Goal: Information Seeking & Learning: Find specific fact

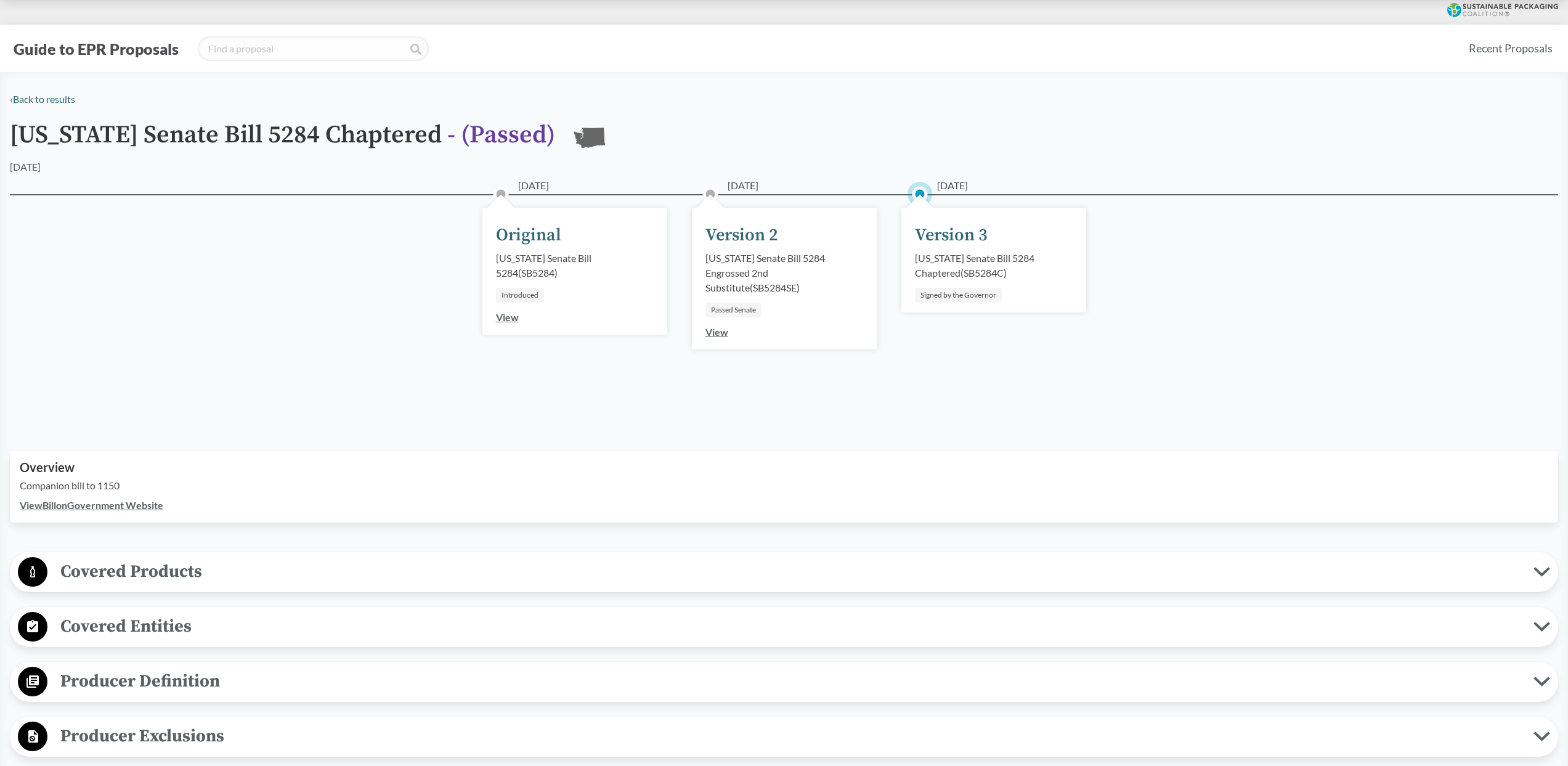
click at [145, 56] on button "Guide to EPR Proposals" at bounding box center [96, 49] width 173 height 20
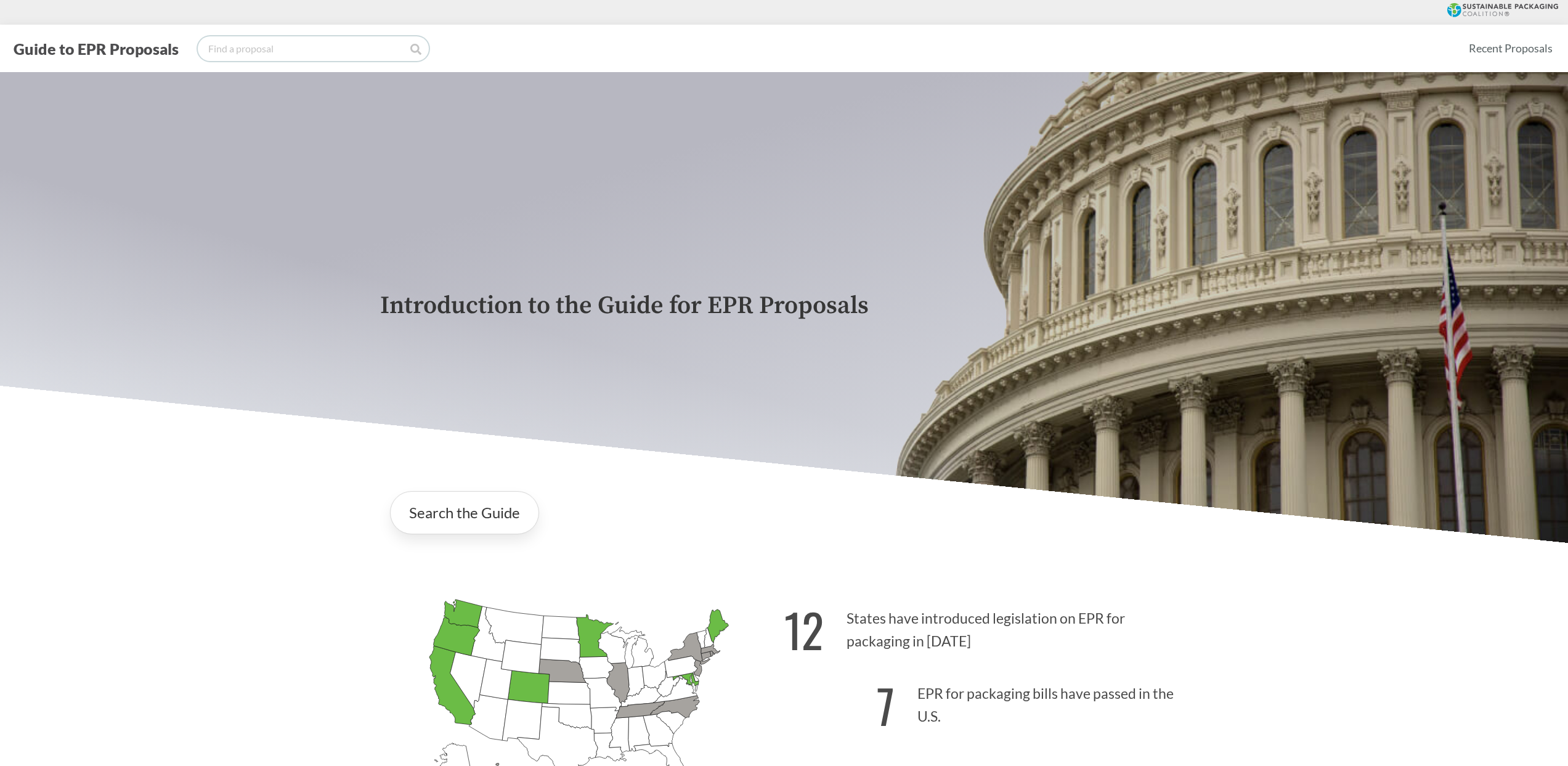
click at [257, 45] on input "search" at bounding box center [313, 49] width 231 height 25
type input "[US_STATE]"
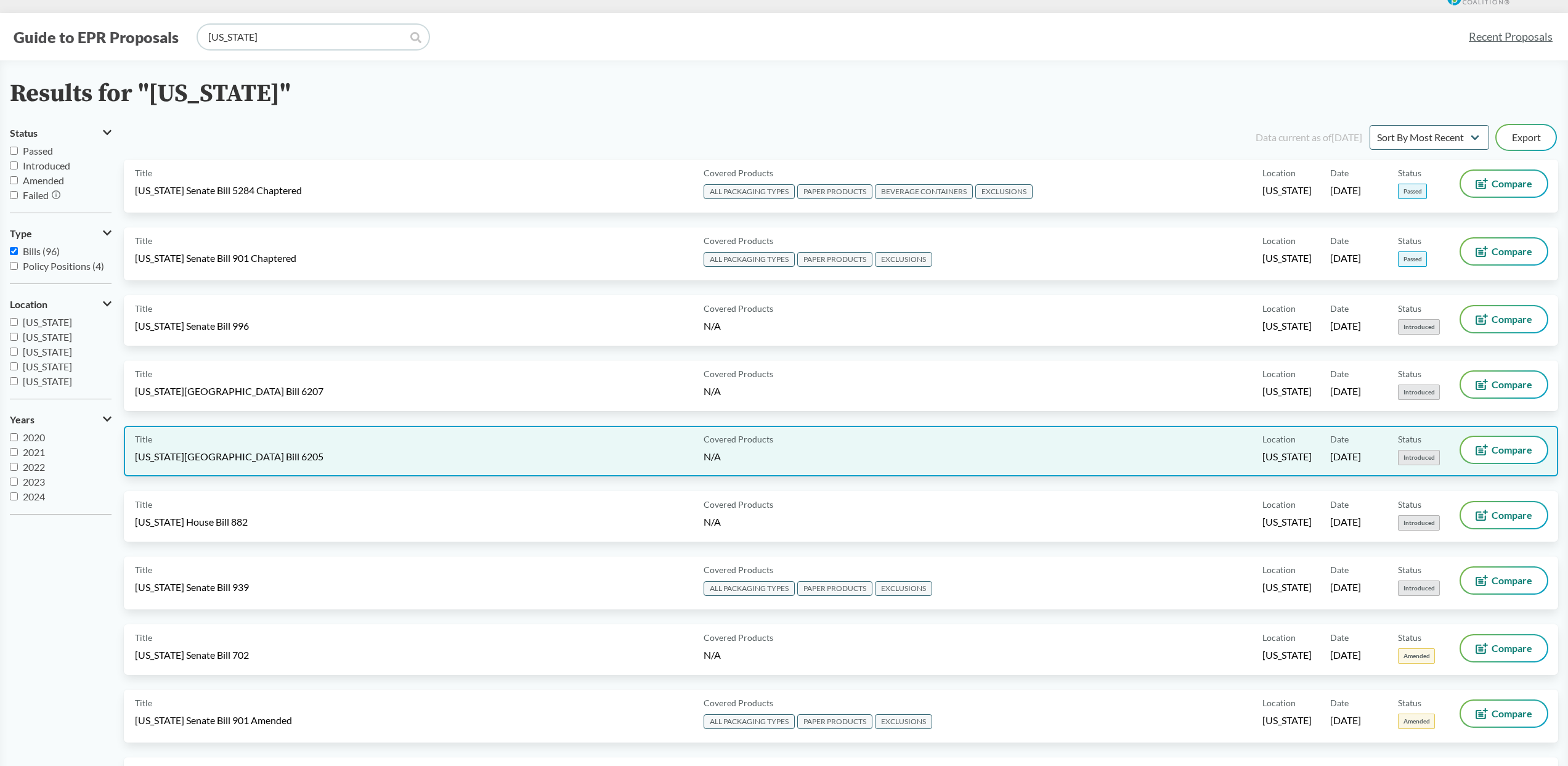
scroll to position [26, 0]
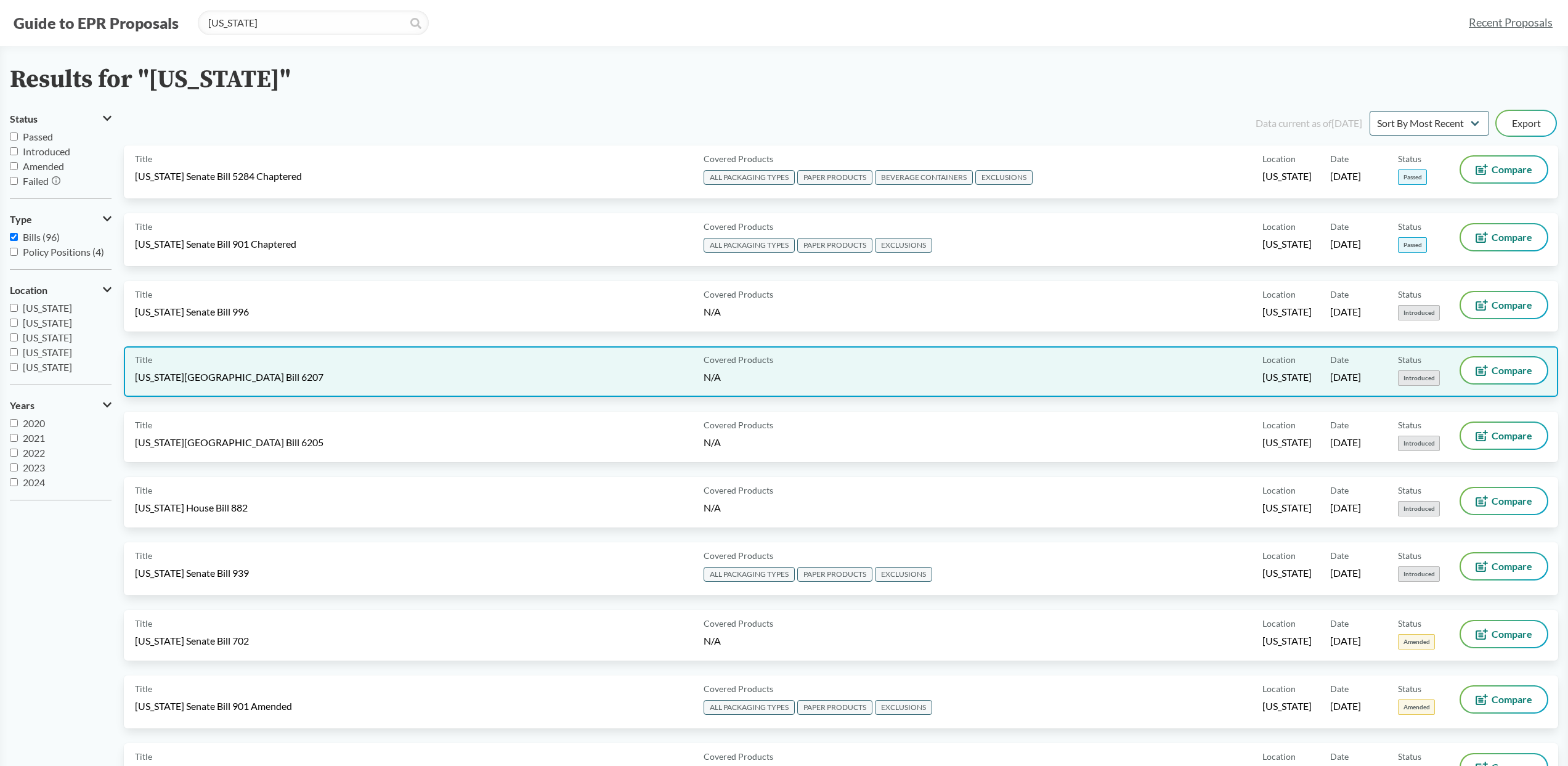
click at [278, 381] on div "Title [US_STATE][GEOGRAPHIC_DATA] Bill 6207" at bounding box center [417, 371] width 564 height 29
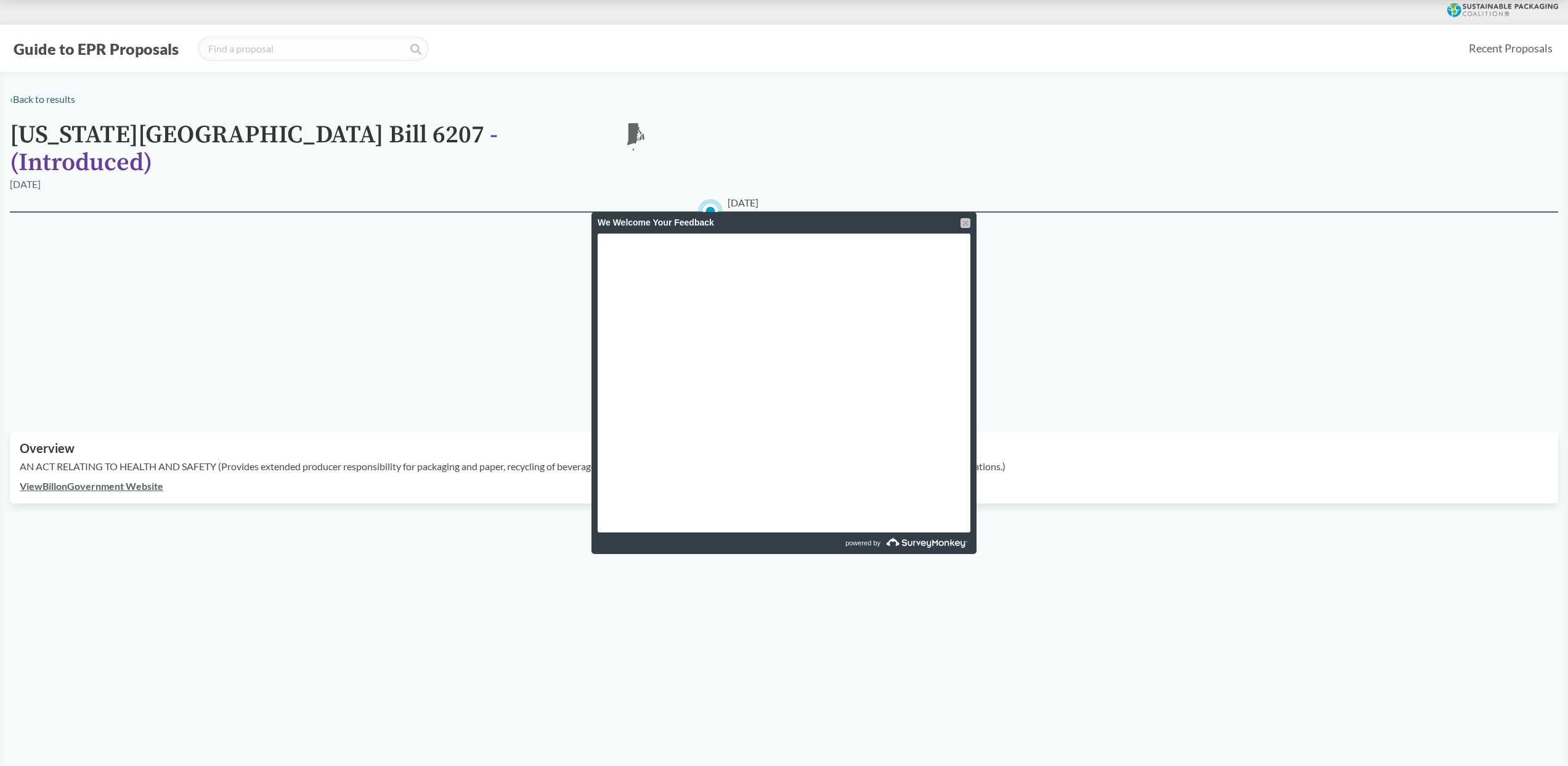
click at [966, 221] on div at bounding box center [965, 223] width 10 height 10
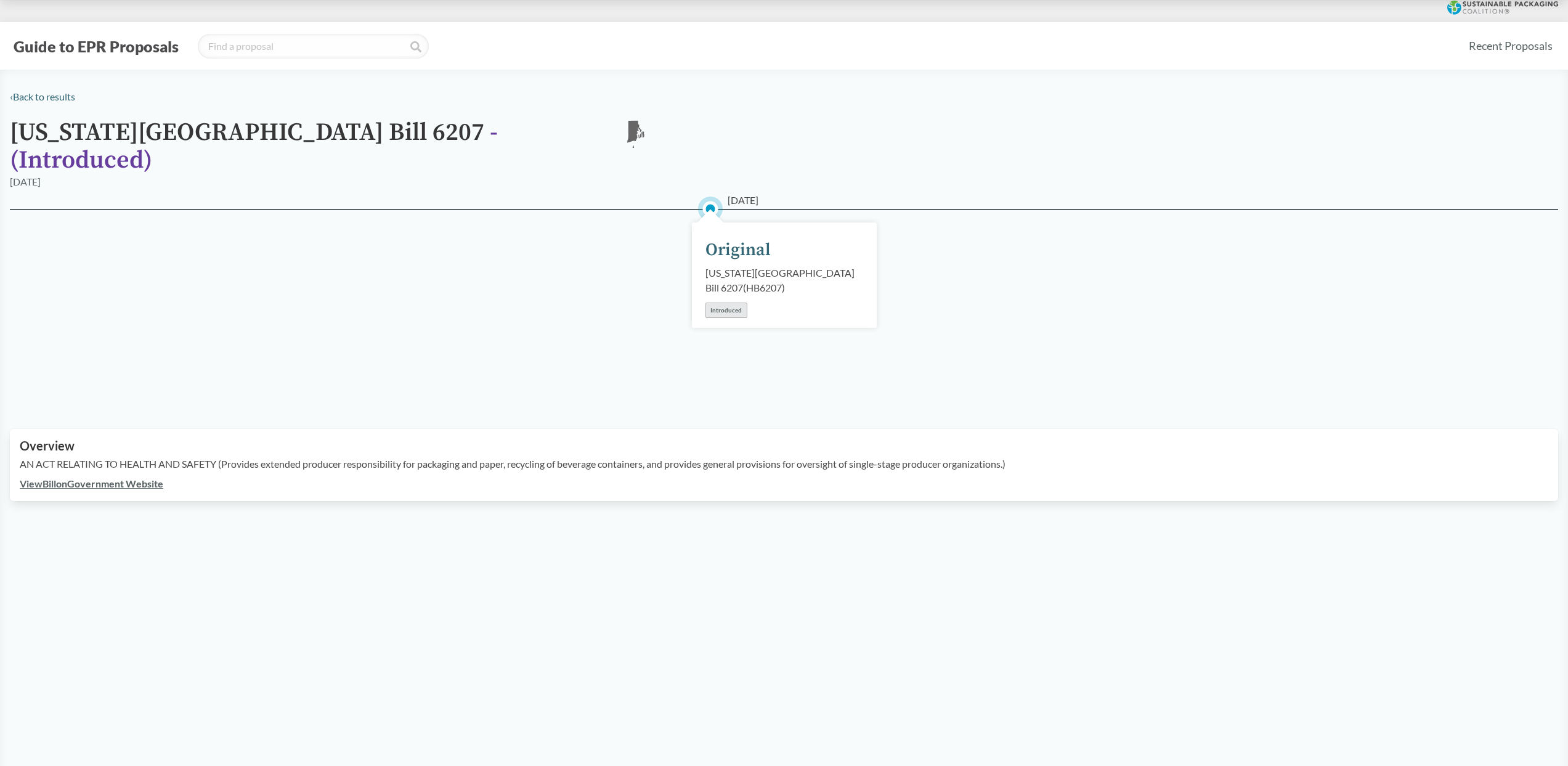
scroll to position [3, 0]
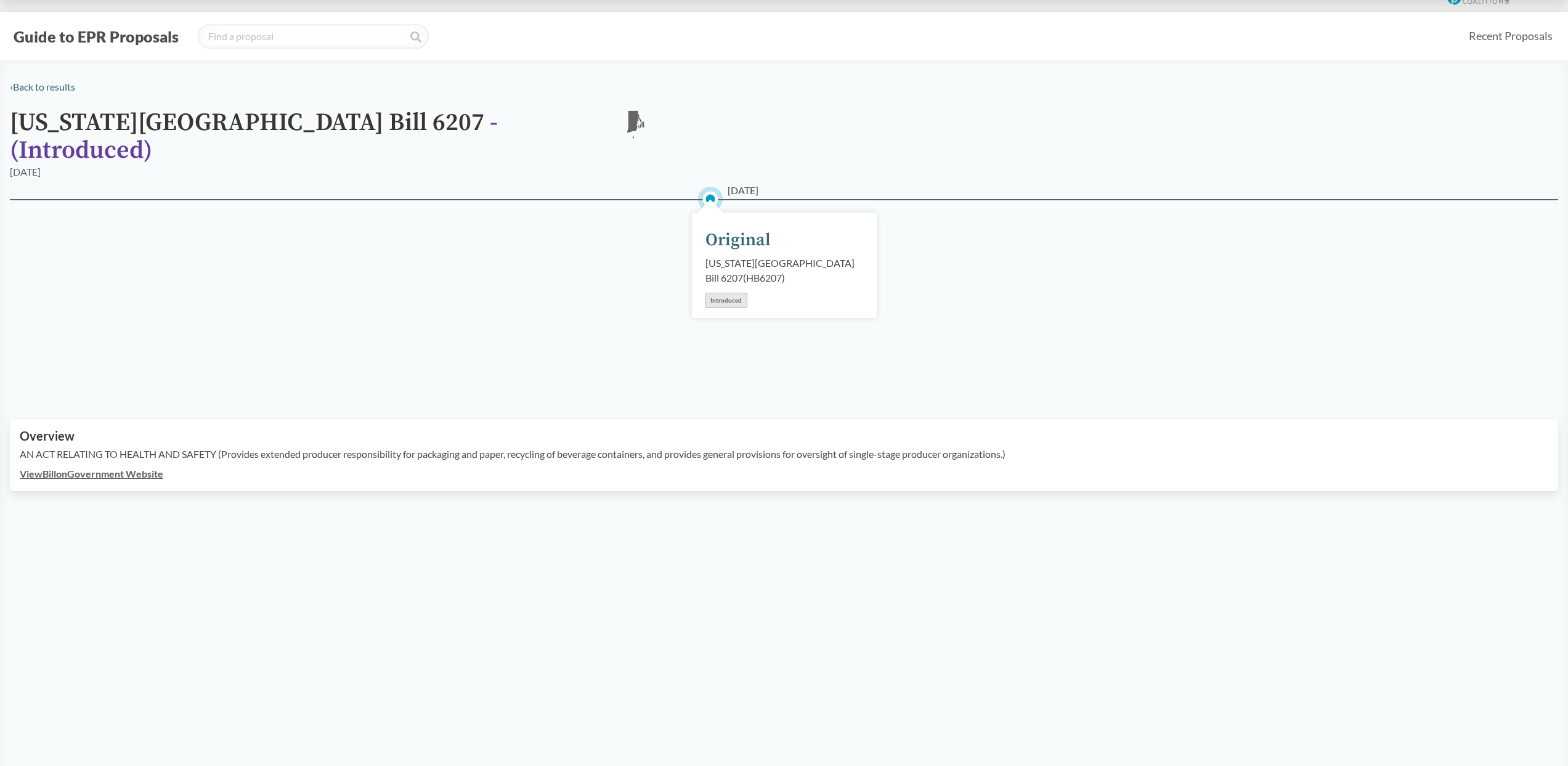
type input "[US_STATE]"
